Goal: Task Accomplishment & Management: Manage account settings

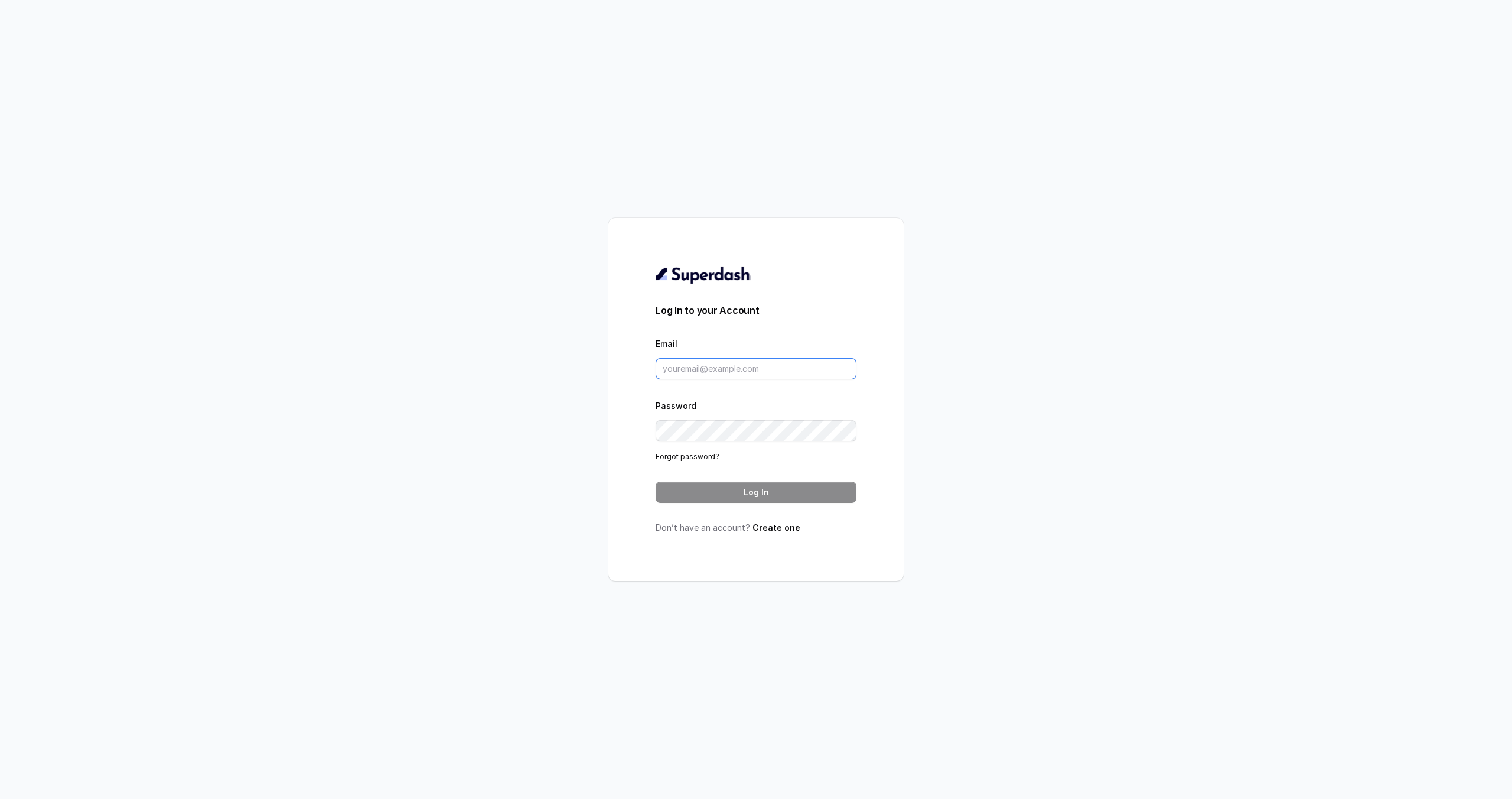
click at [784, 372] on input "Email" at bounding box center [756, 369] width 201 height 21
type input "jseevers@logeek.io"
click at [772, 494] on button "Log In" at bounding box center [756, 492] width 201 height 21
